Goal: Information Seeking & Learning: Compare options

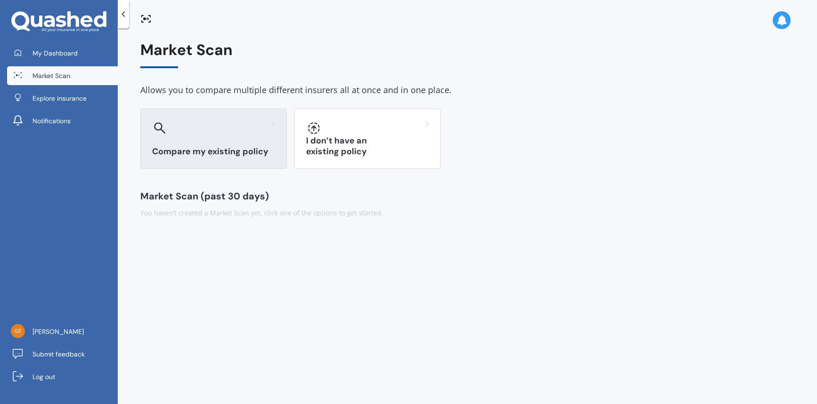
click at [202, 148] on h3 "Compare my existing policy" at bounding box center [213, 151] width 123 height 11
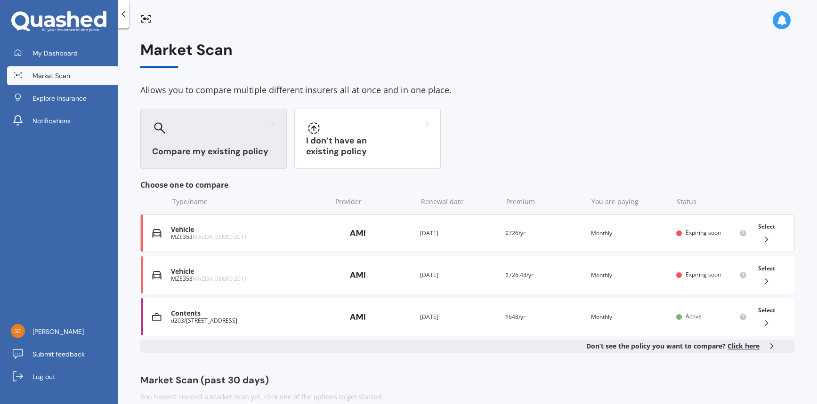
click at [769, 227] on span "Select" at bounding box center [766, 227] width 17 height 8
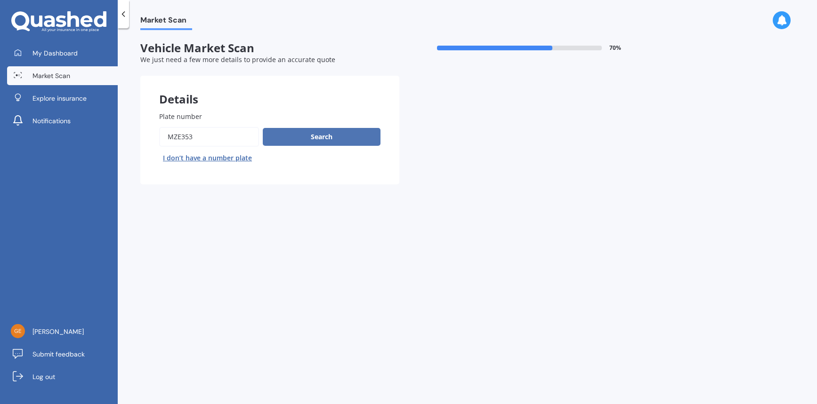
click at [323, 137] on button "Search" at bounding box center [322, 137] width 118 height 18
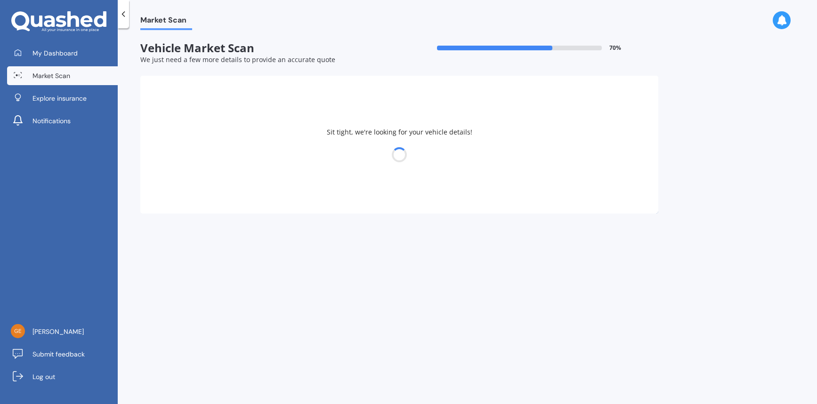
select select "MAZDA"
select select "DEMIO"
select select "07"
select select "02"
select select "1943"
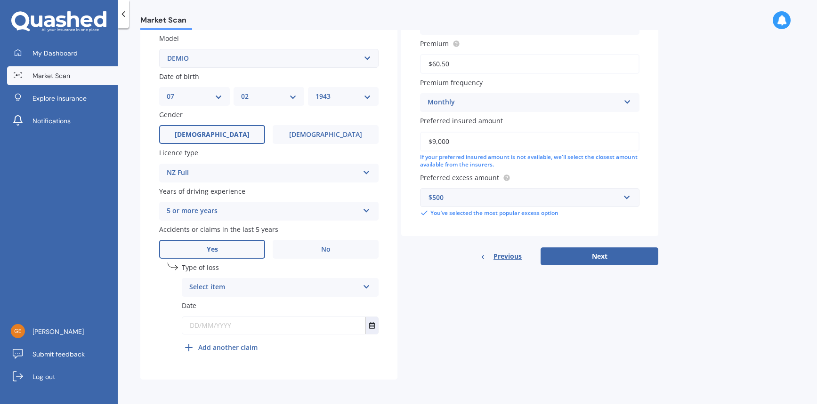
scroll to position [215, 0]
